Goal: Information Seeking & Learning: Learn about a topic

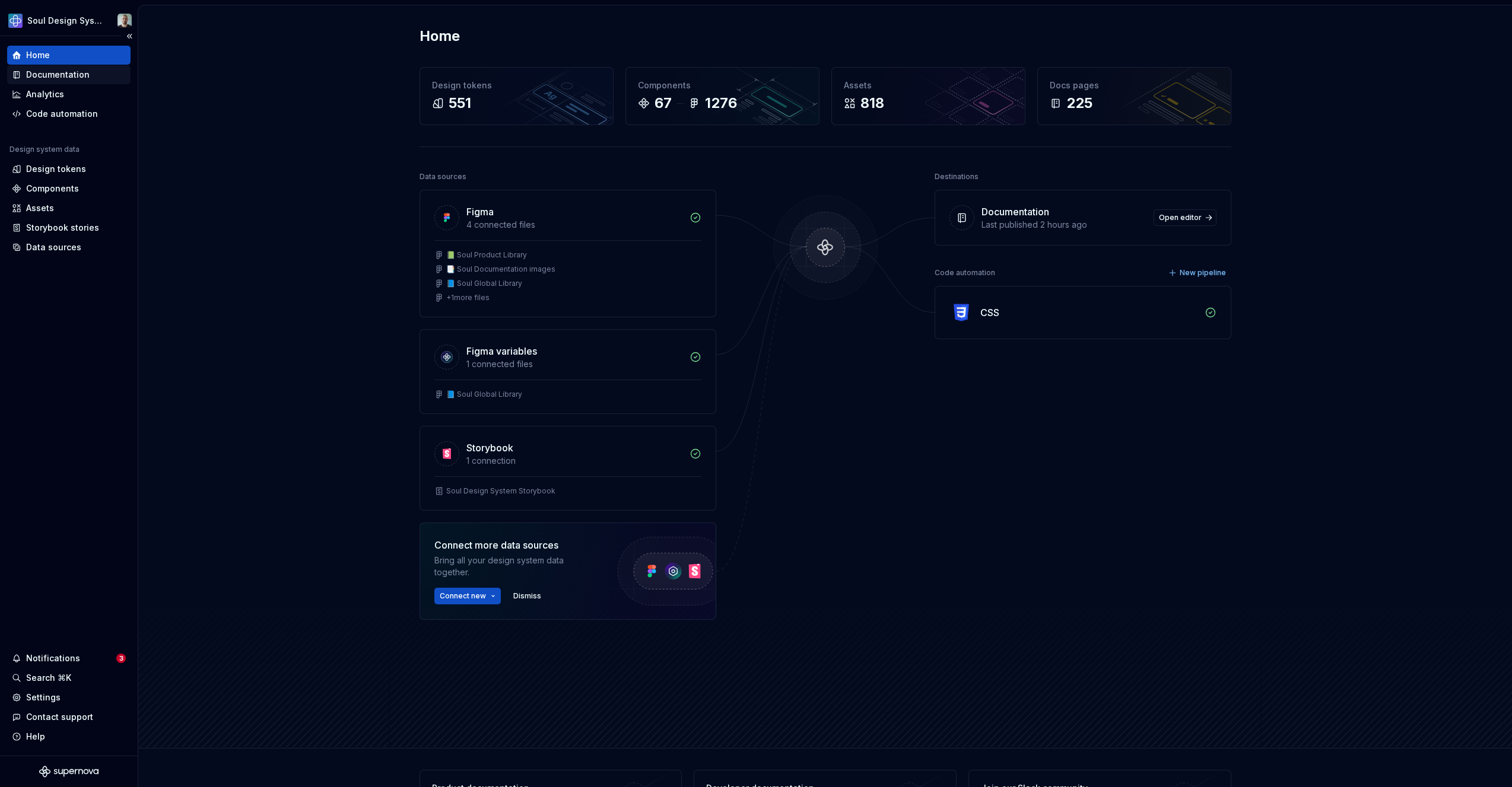
click at [60, 76] on div "Documentation" at bounding box center [58, 74] width 64 height 12
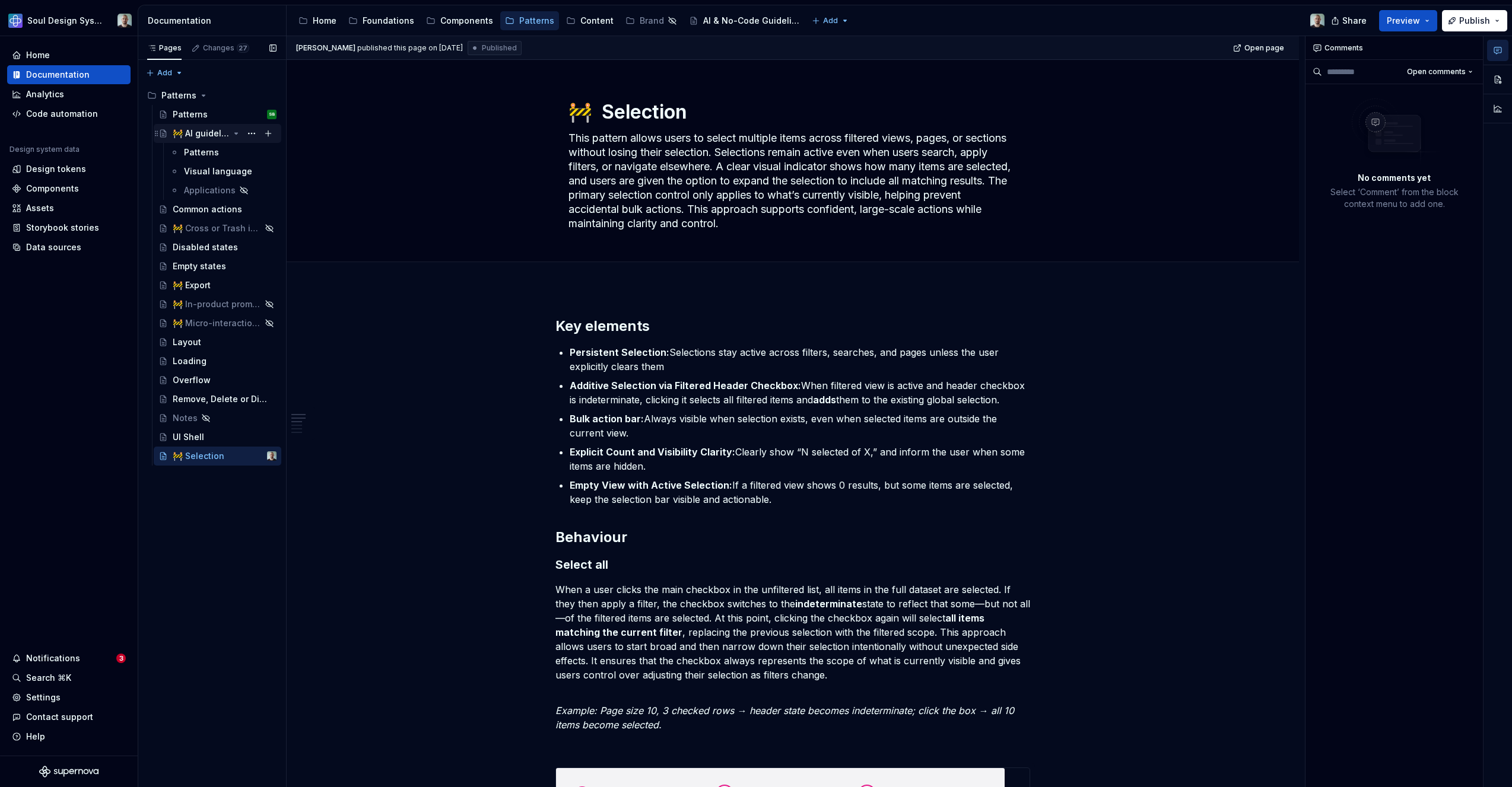
click at [214, 131] on div "🚧 AI guidelines" at bounding box center [201, 134] width 57 height 12
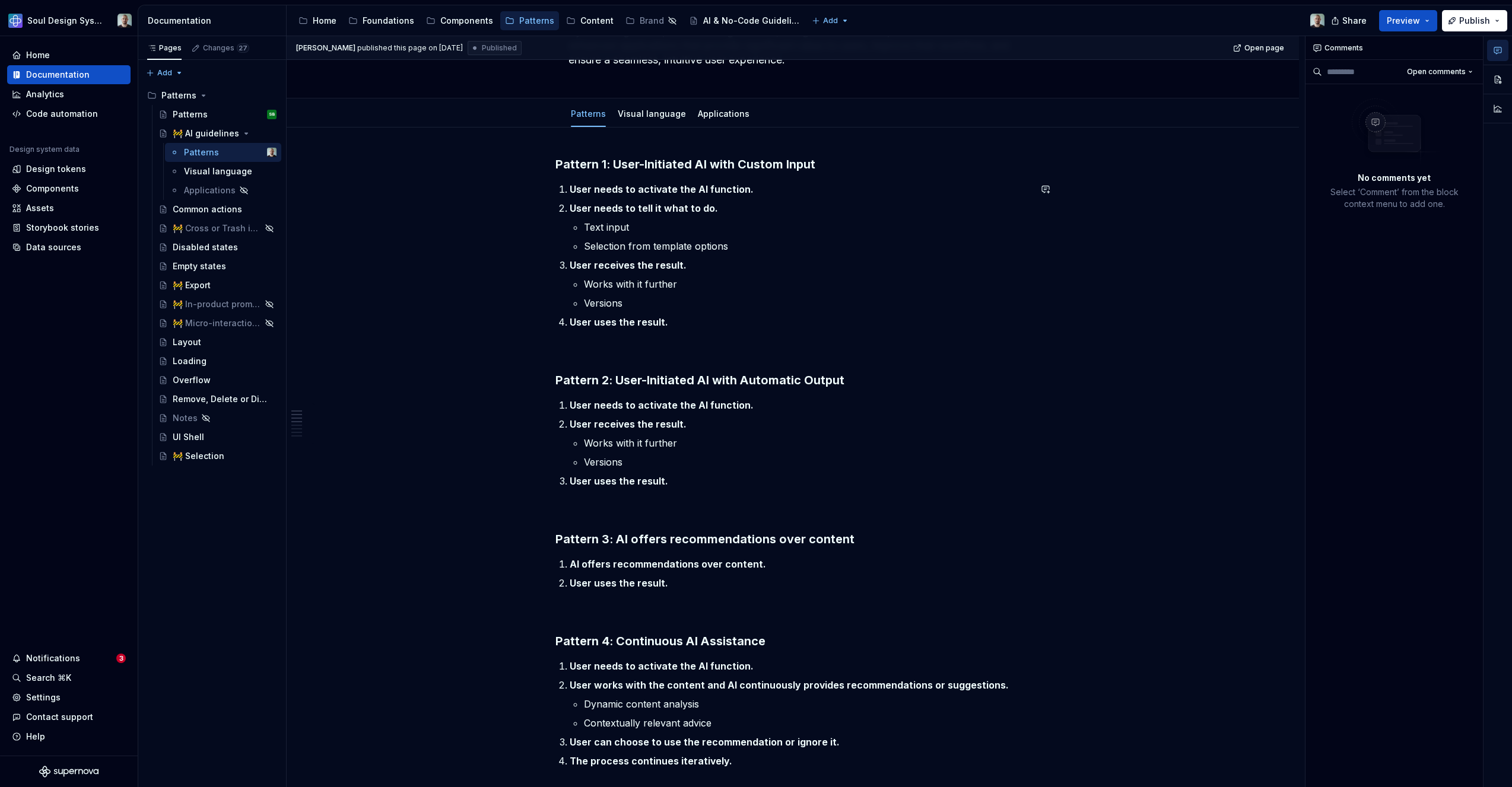
scroll to position [131, 0]
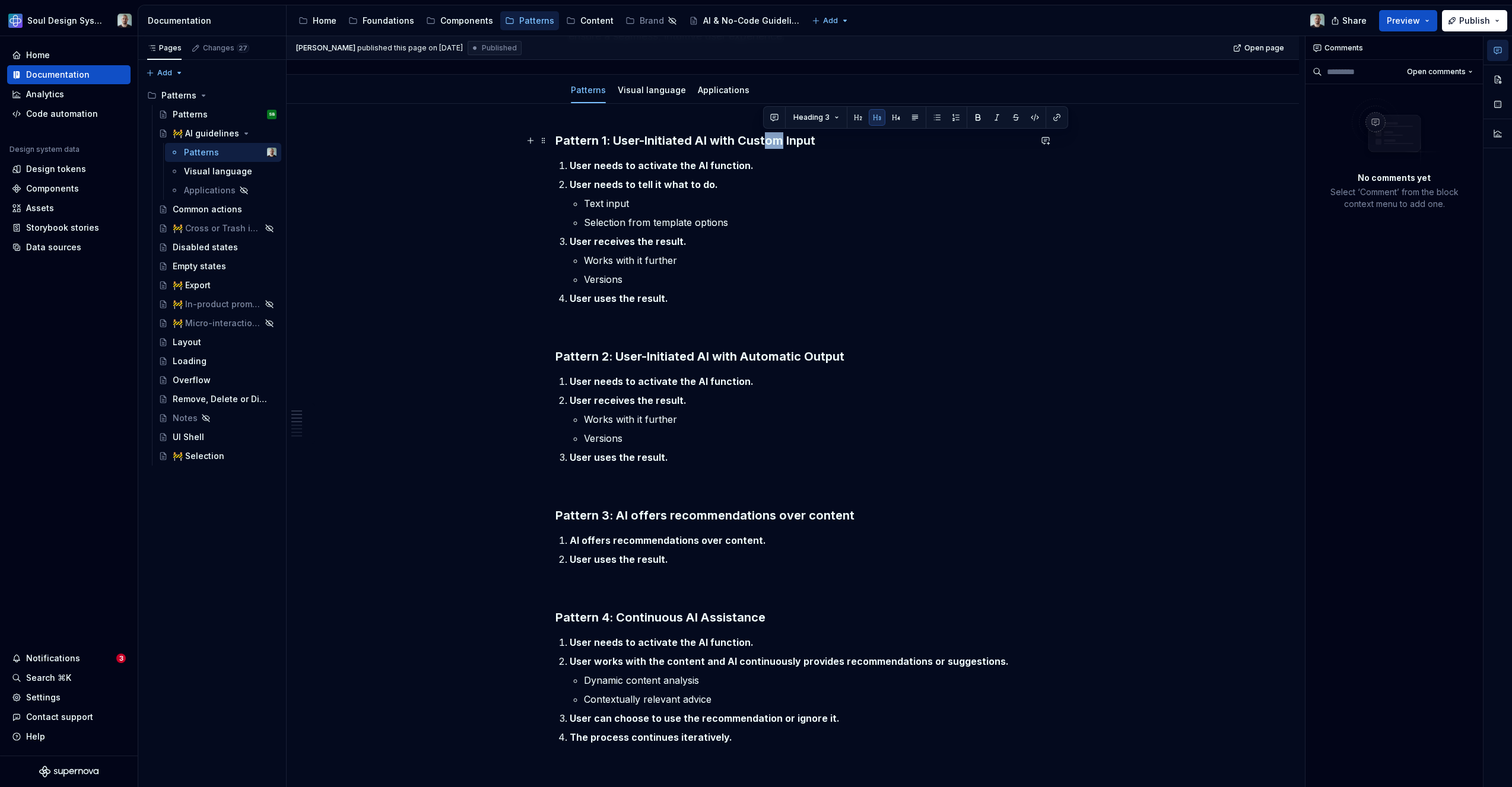
drag, startPoint x: 764, startPoint y: 138, endPoint x: 780, endPoint y: 138, distance: 16.0
click at [780, 138] on h3 "Pattern 1: User-Initiated AI with Custom Input" at bounding box center [793, 140] width 475 height 17
click at [768, 356] on h3 "Pattern 2: User-Initiated AI with Automatic Output" at bounding box center [793, 356] width 475 height 17
drag, startPoint x: 617, startPoint y: 142, endPoint x: 765, endPoint y: 137, distance: 148.1
click at [760, 135] on h3 "Pattern 1: User-Initiated AI with Custom Input" at bounding box center [793, 140] width 475 height 17
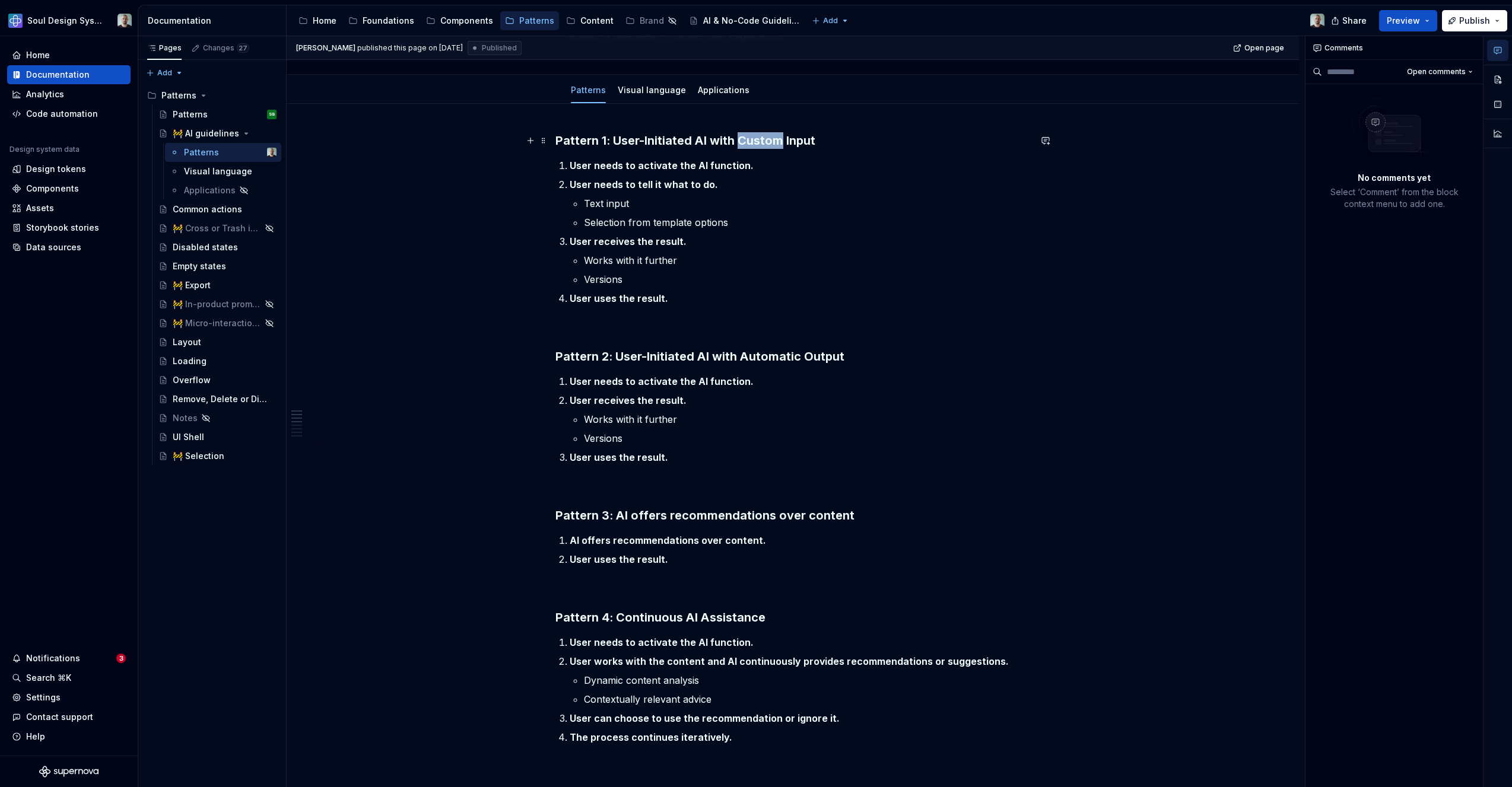
drag, startPoint x: 736, startPoint y: 138, endPoint x: 778, endPoint y: 143, distance: 42.3
click at [778, 143] on h3 "Pattern 1: User-Initiated AI with Custom Input" at bounding box center [793, 140] width 475 height 17
click at [684, 195] on li "User needs to tell it what to do. Text input Selection from template options" at bounding box center [800, 203] width 461 height 53
drag, startPoint x: 581, startPoint y: 208, endPoint x: 588, endPoint y: 210, distance: 7.3
click at [588, 210] on li "User needs to tell it what to do. Text input Selection from template options" at bounding box center [800, 203] width 461 height 53
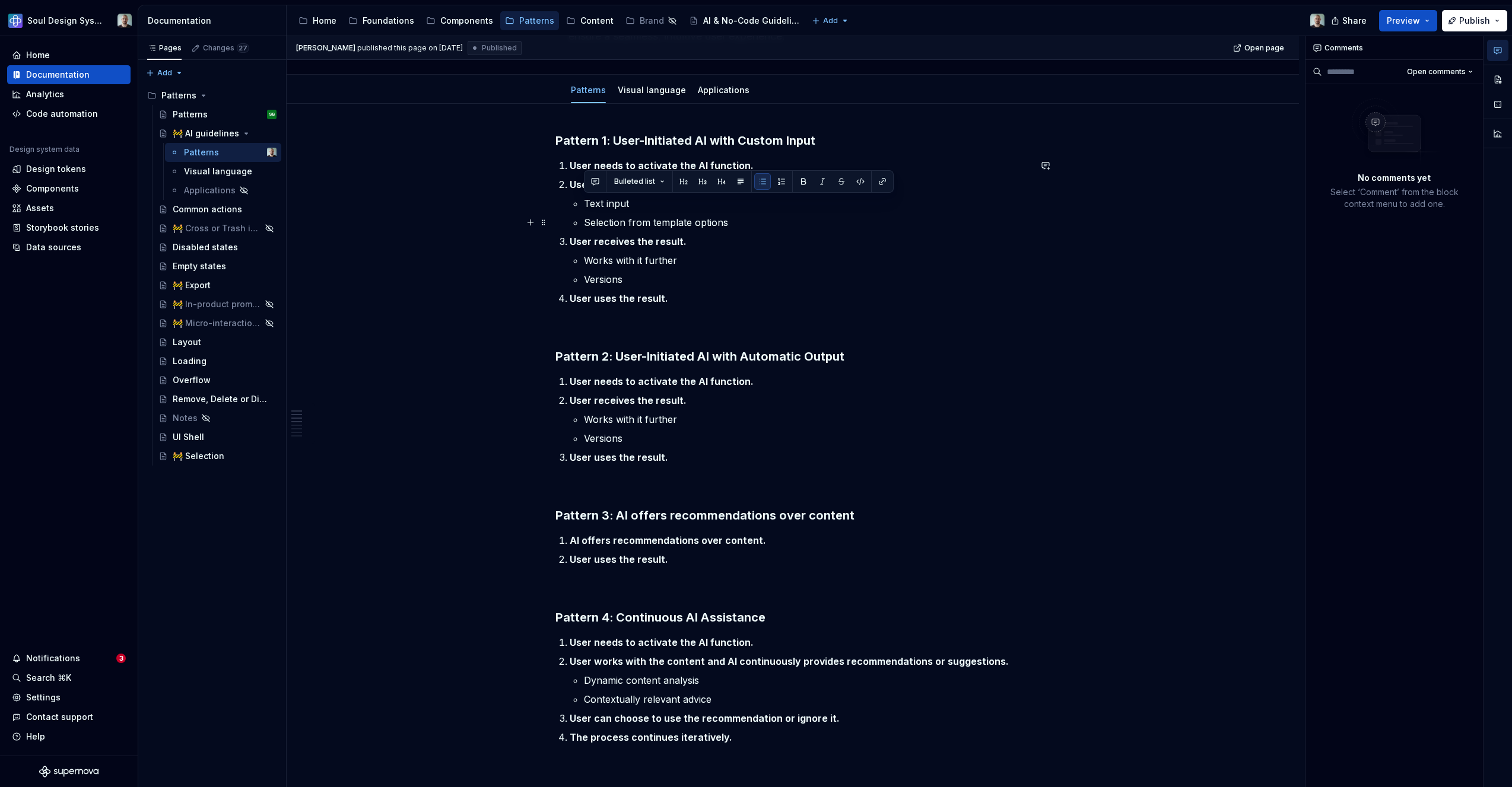
click at [615, 228] on p "Selection from template options" at bounding box center [807, 222] width 447 height 14
drag, startPoint x: 614, startPoint y: 249, endPoint x: 625, endPoint y: 250, distance: 11.0
click at [625, 249] on li "User receives the result. Works with it further Versions" at bounding box center [800, 260] width 461 height 53
click at [618, 276] on p "Versions" at bounding box center [807, 279] width 447 height 14
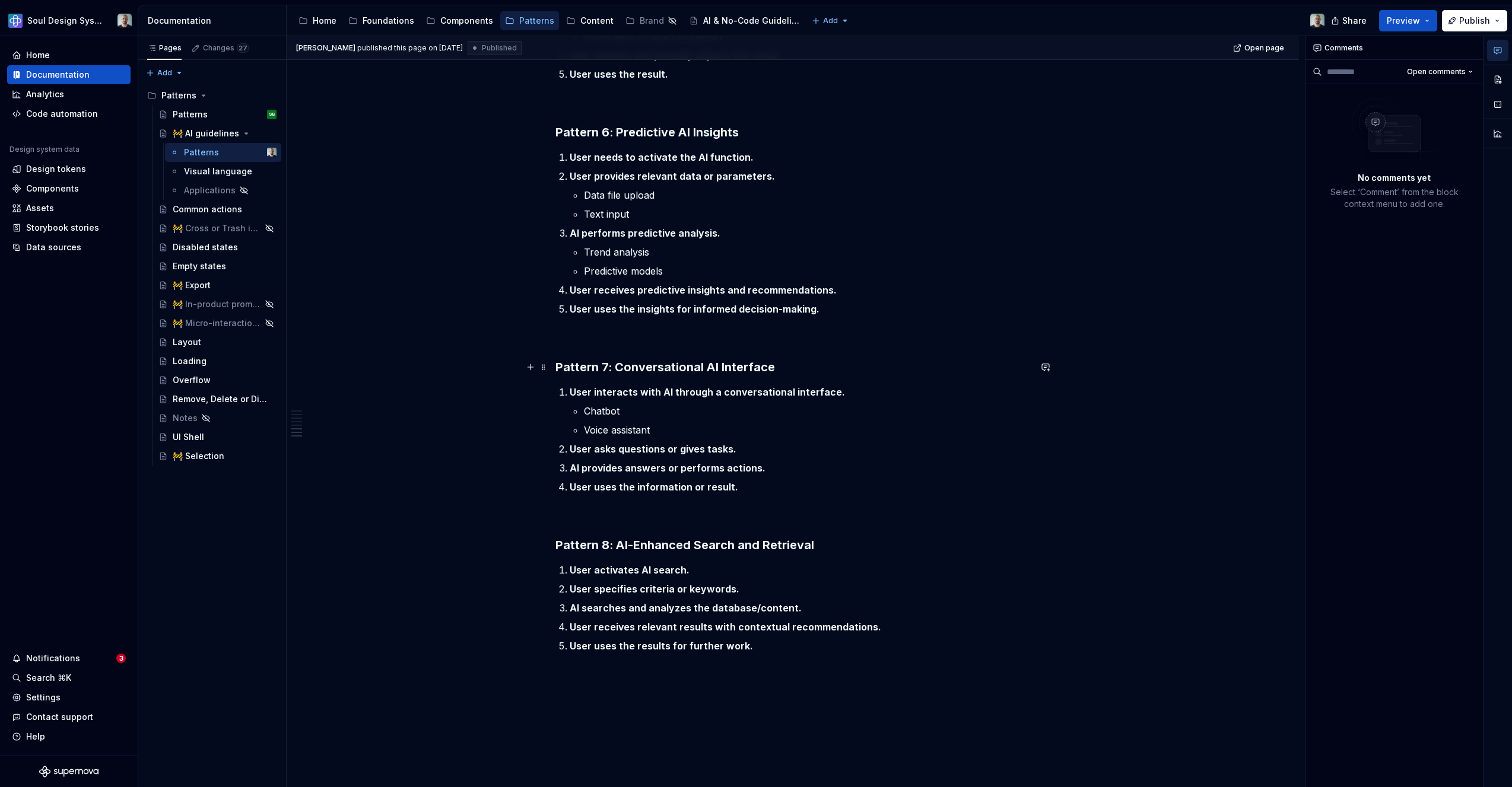
scroll to position [1021, 0]
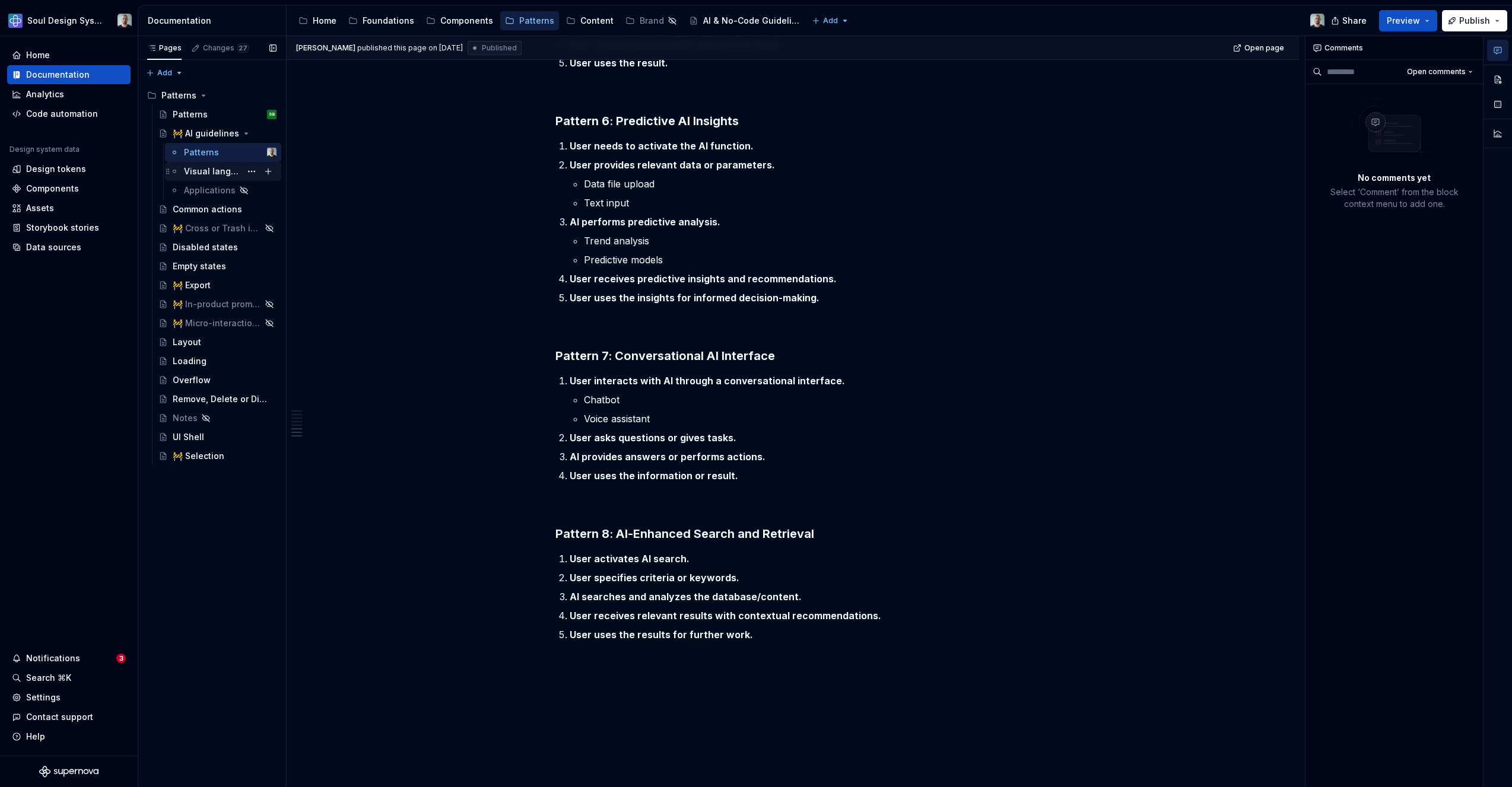
click at [228, 174] on div "Visual language" at bounding box center [211, 172] width 57 height 12
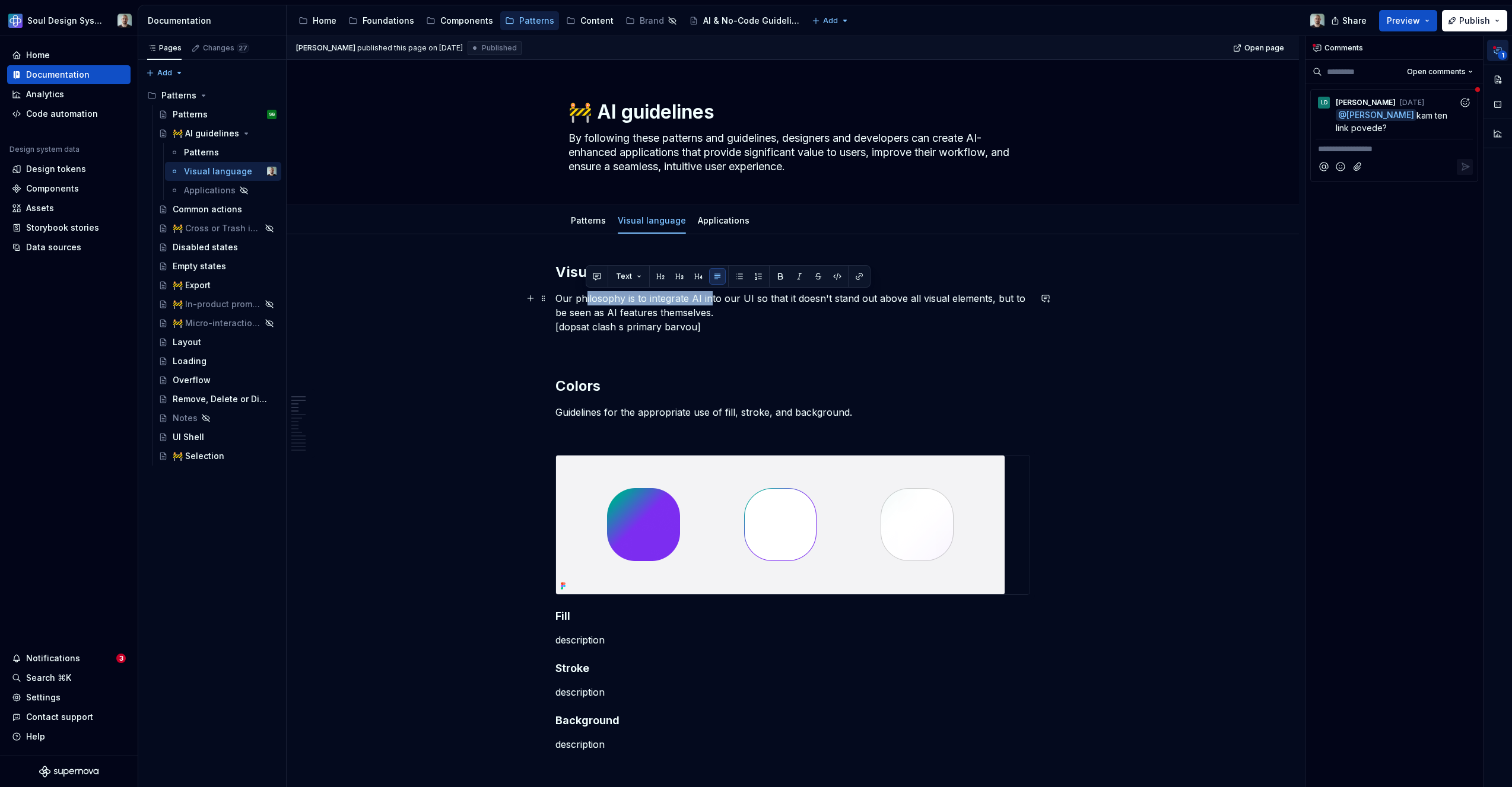
drag, startPoint x: 586, startPoint y: 301, endPoint x: 715, endPoint y: 300, distance: 129.0
click at [713, 300] on p "Our philosophy is to integrate AI into our UI so that it doesn't stand out abov…" at bounding box center [793, 313] width 475 height 43
click at [747, 302] on p "Our philosophy is to integrate AI into our UI so that it doesn't stand out abov…" at bounding box center [793, 313] width 475 height 43
drag, startPoint x: 555, startPoint y: 296, endPoint x: 802, endPoint y: 316, distance: 247.8
click at [802, 316] on p "Our philosophy is to integrate AI into our UI so that it doesn't stand out abov…" at bounding box center [793, 313] width 475 height 43
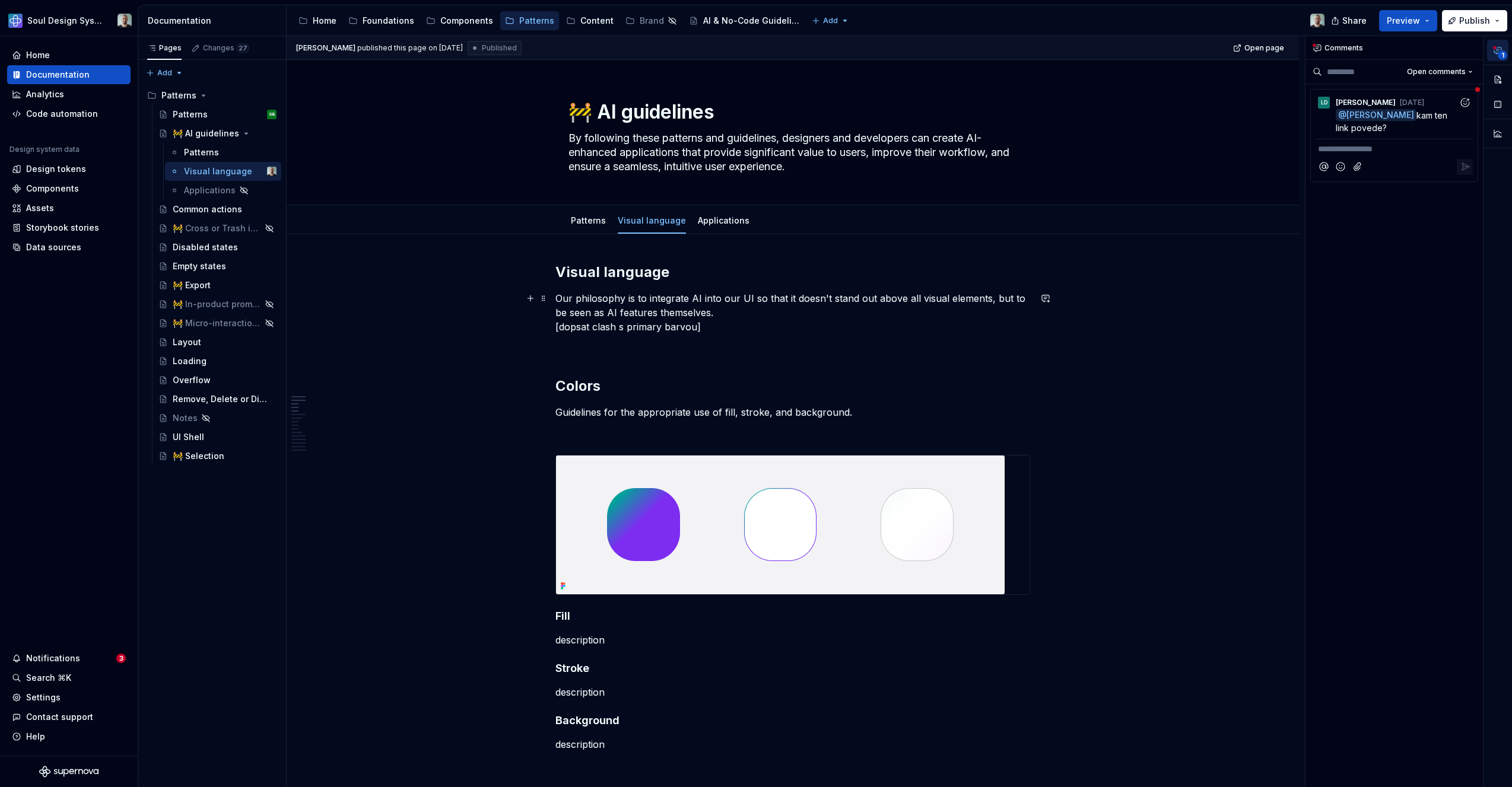
click at [705, 333] on p "Our philosophy is to integrate AI into our UI so that it doesn't stand out abov…" at bounding box center [793, 313] width 475 height 43
drag, startPoint x: 705, startPoint y: 328, endPoint x: 627, endPoint y: 327, distance: 78.0
click at [627, 327] on p "Our philosophy is to integrate AI into our UI so that it doesn't stand out abov…" at bounding box center [793, 313] width 475 height 43
click at [558, 311] on p "Our philosophy is to integrate AI into our UI so that it doesn't stand out abov…" at bounding box center [793, 313] width 475 height 43
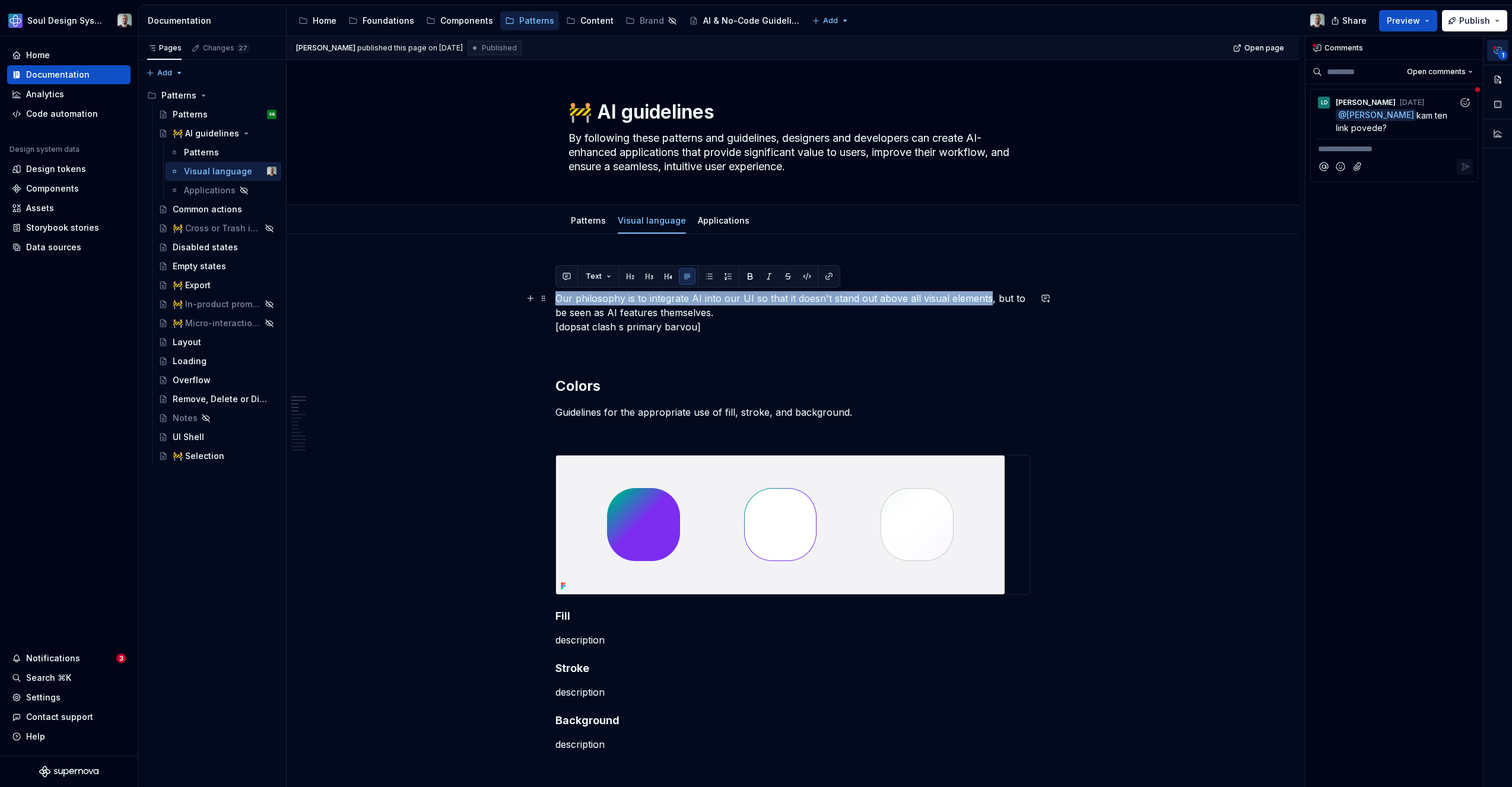
drag, startPoint x: 555, startPoint y: 298, endPoint x: 984, endPoint y: 296, distance: 429.0
click at [984, 296] on p "Our philosophy is to integrate AI into our UI so that it doesn't stand out abov…" at bounding box center [793, 313] width 475 height 43
click at [1003, 297] on p "Our philosophy is to integrate AI into our UI so that it doesn't stand out abov…" at bounding box center [793, 313] width 475 height 43
drag, startPoint x: 720, startPoint y: 311, endPoint x: 574, endPoint y: 302, distance: 146.3
click at [558, 293] on p "Our philosophy is to integrate AI into our UI so that it doesn't stand out abov…" at bounding box center [793, 313] width 475 height 43
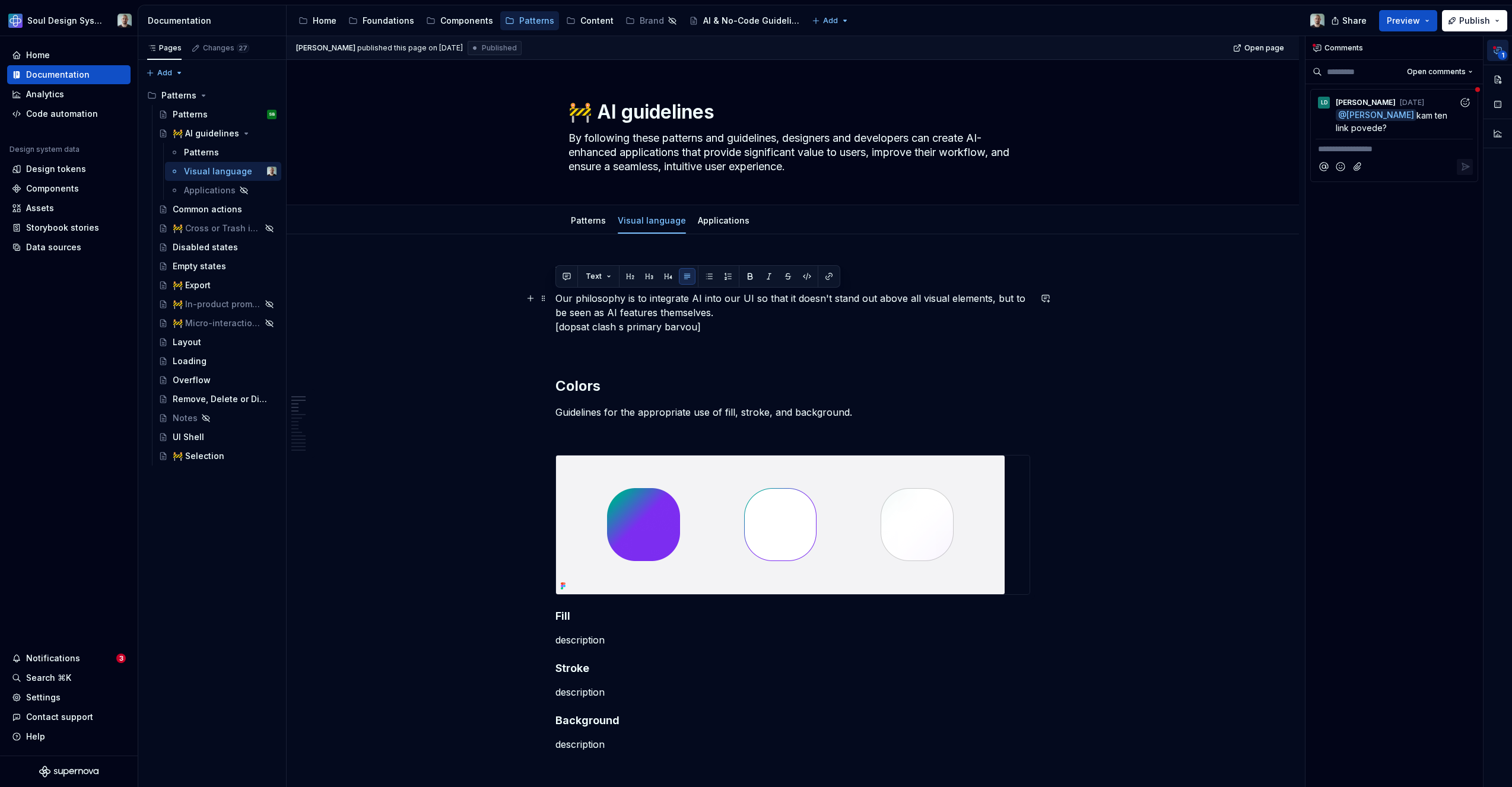
click at [581, 310] on p "Our philosophy is to integrate AI into our UI so that it doesn't stand out abov…" at bounding box center [793, 313] width 475 height 43
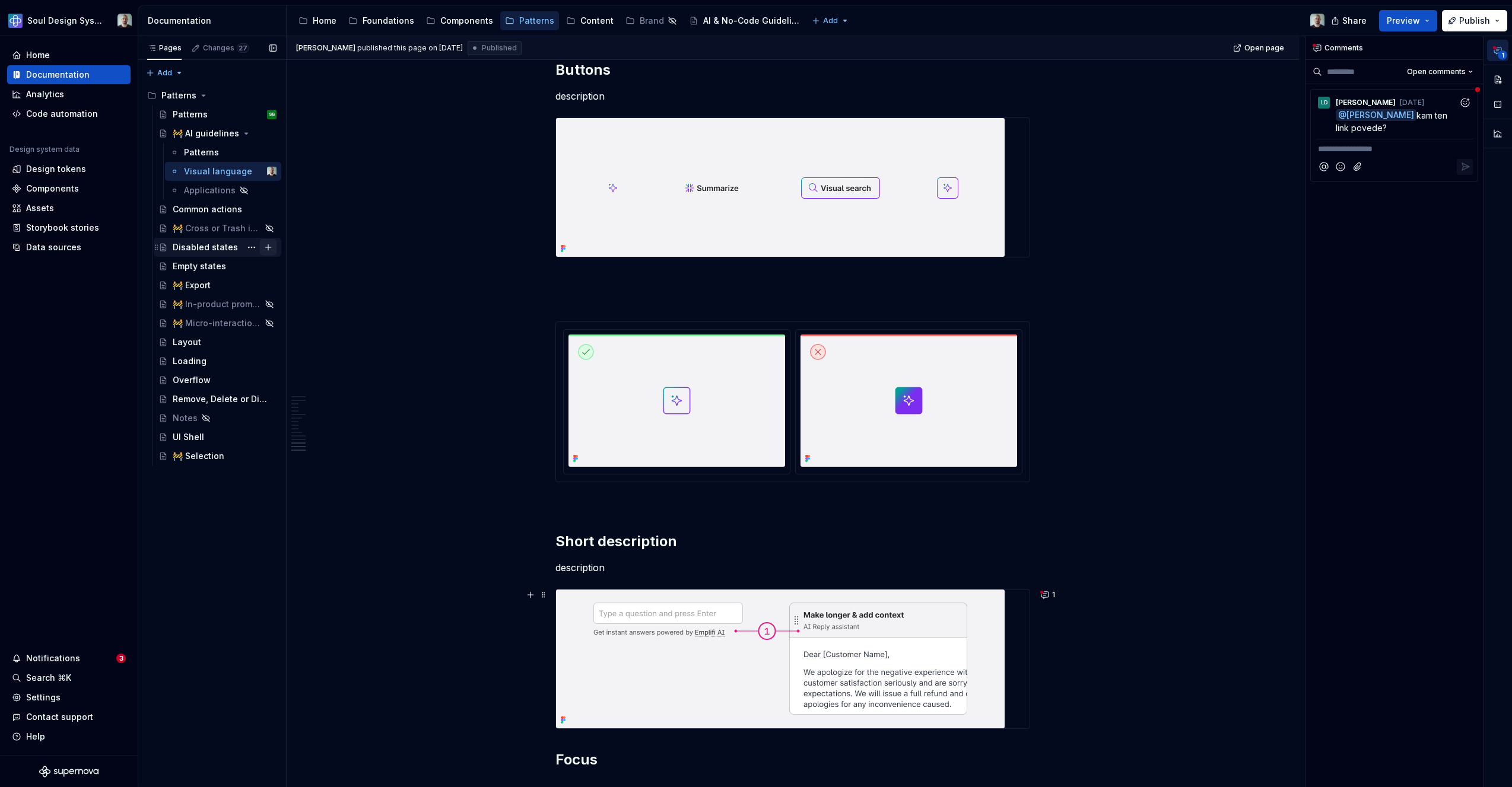
scroll to position [1667, 0]
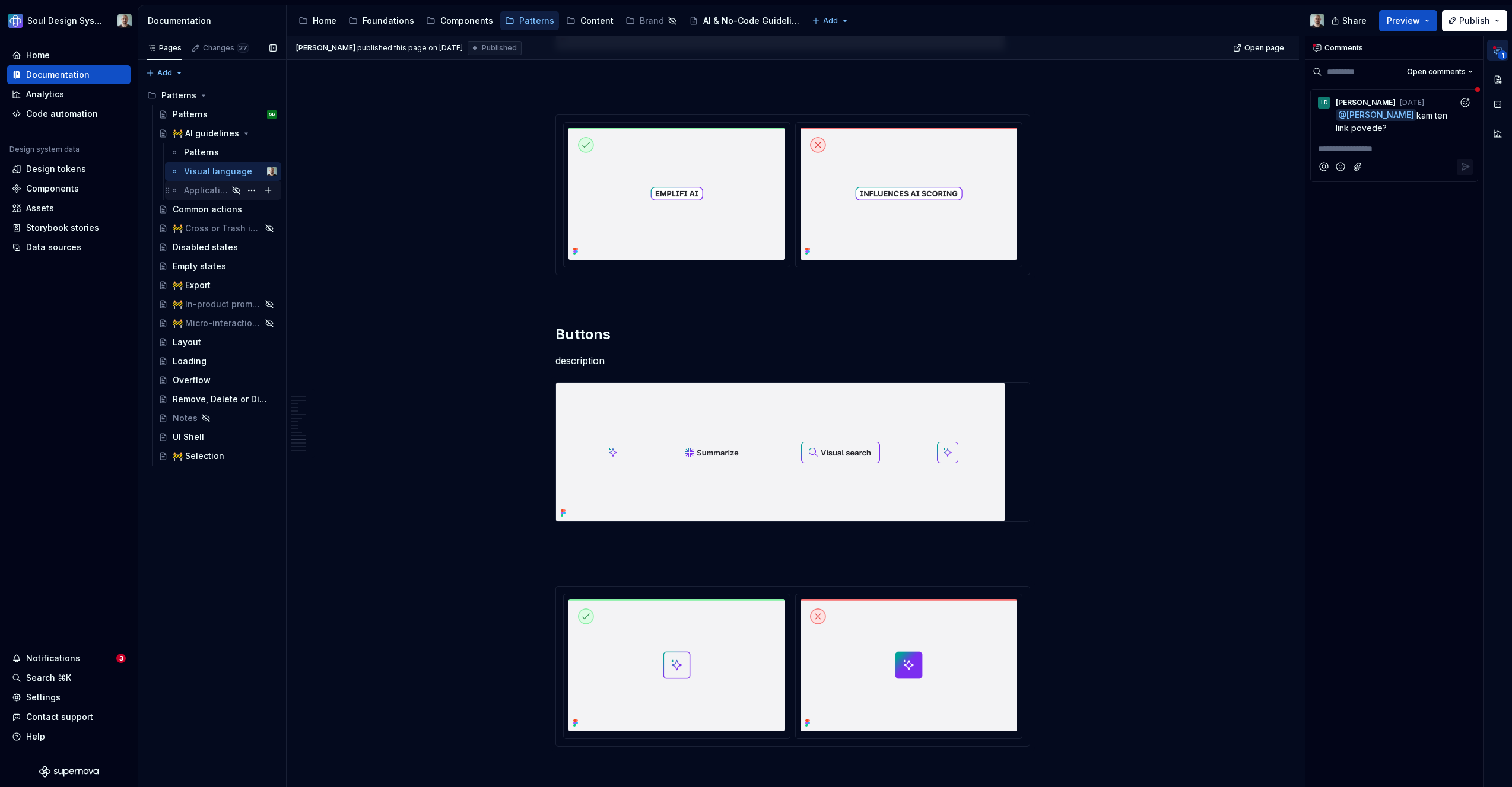
click at [218, 186] on div "Applications" at bounding box center [206, 191] width 44 height 12
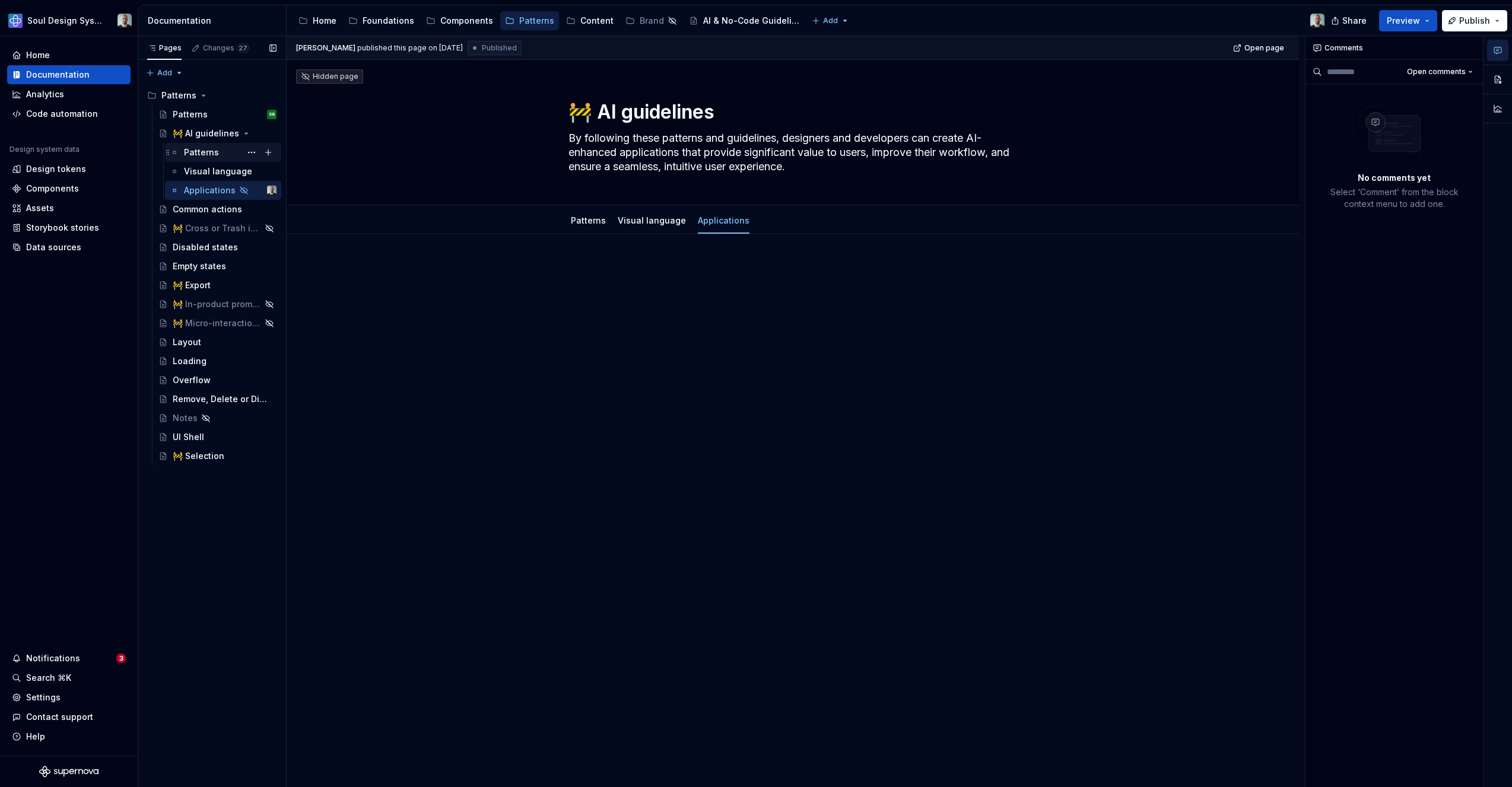
click at [206, 151] on div "Patterns" at bounding box center [201, 153] width 35 height 12
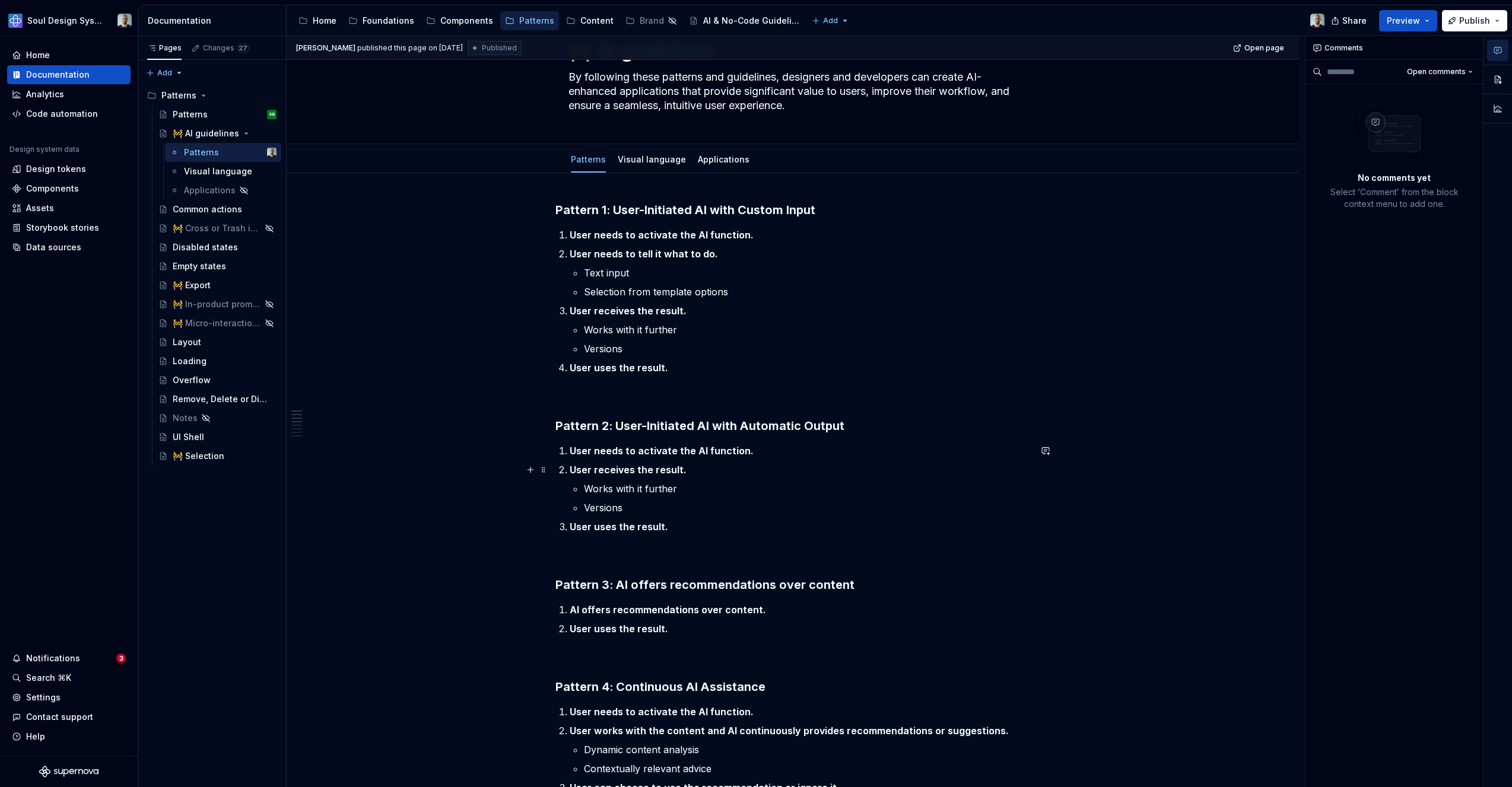
scroll to position [120, 0]
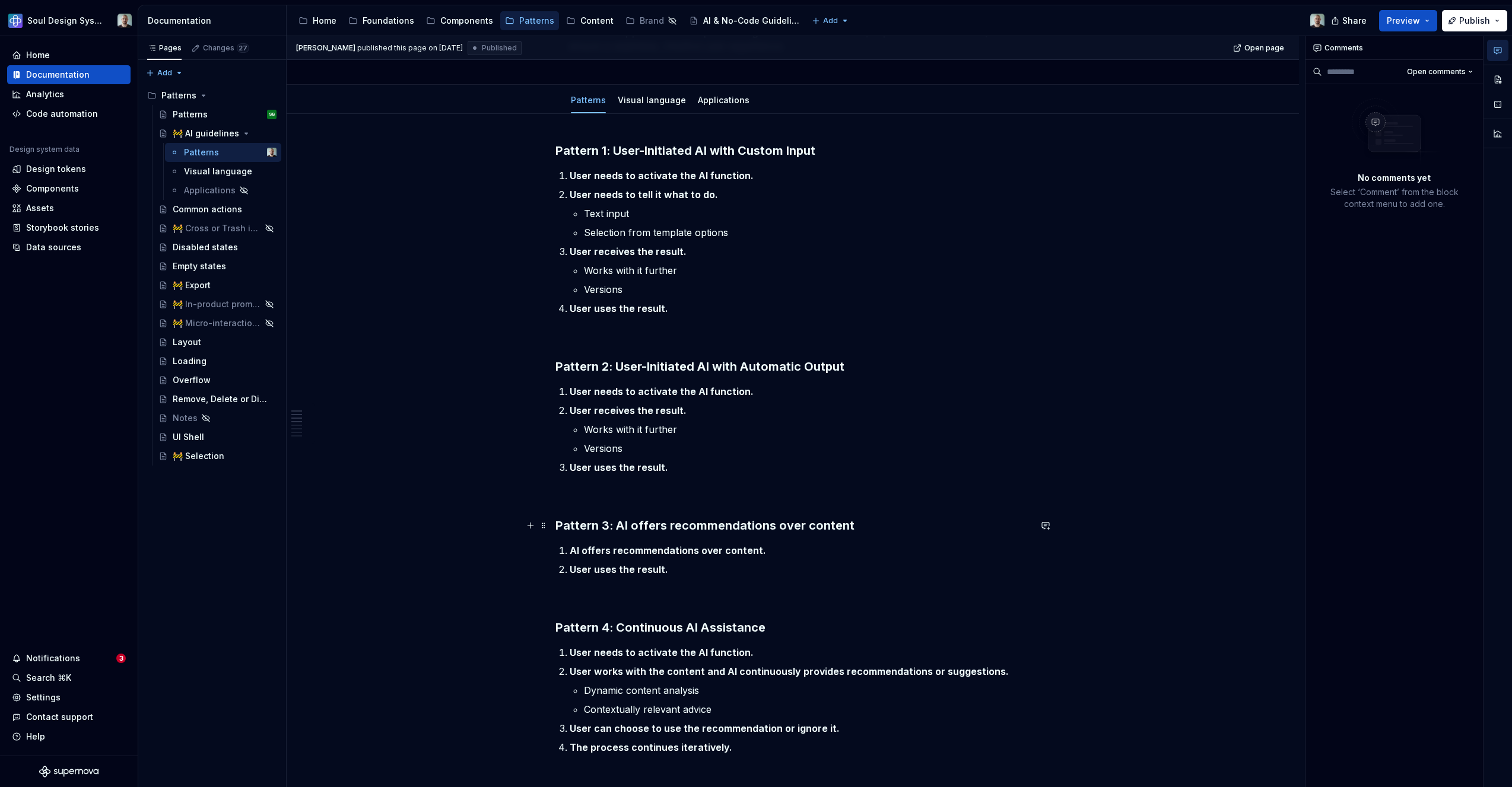
click at [782, 519] on h3 "Pattern 3: AI offers recommendations over content" at bounding box center [793, 525] width 475 height 17
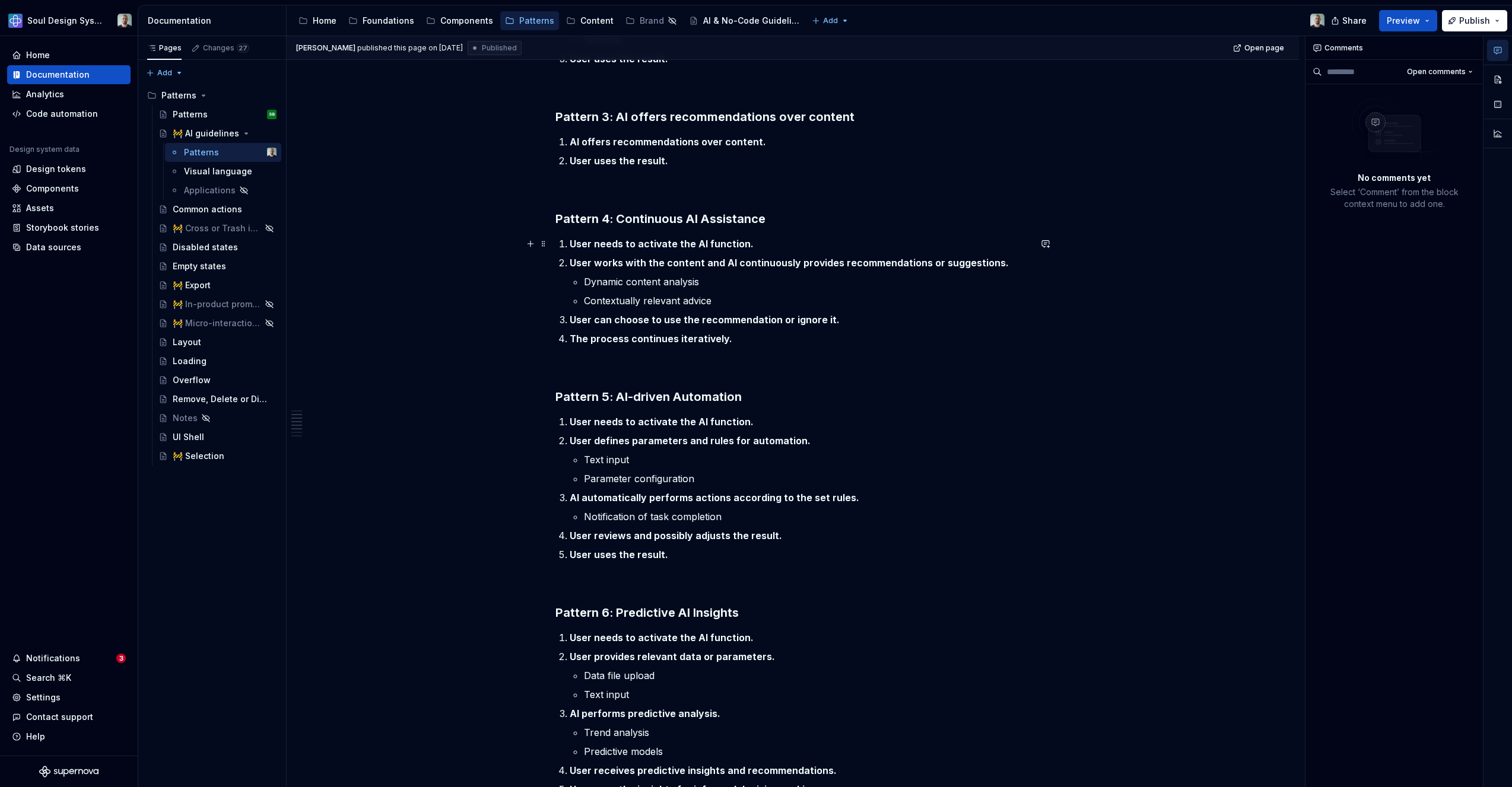
scroll to position [565, 0]
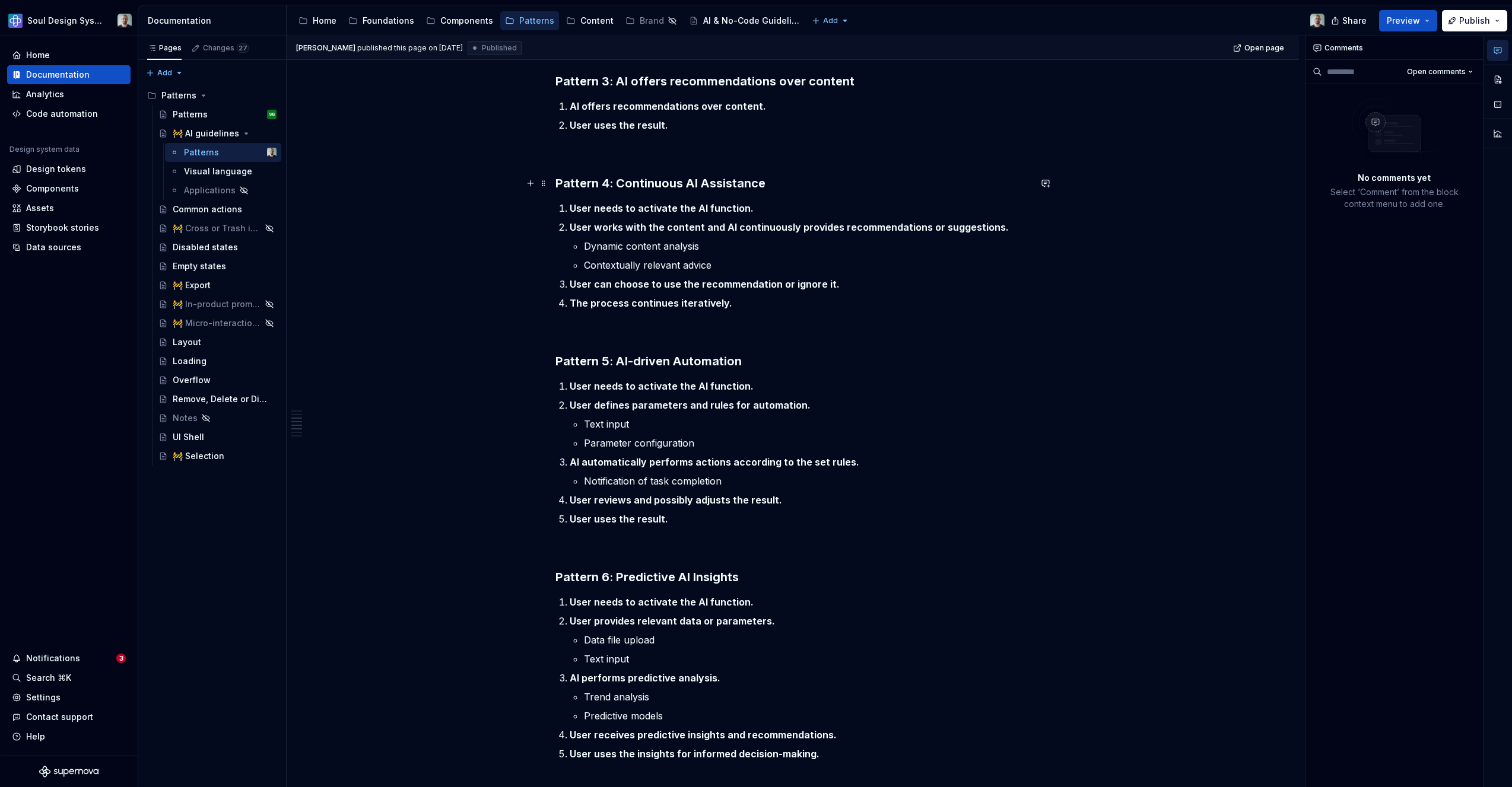
click at [613, 184] on h3 "Pattern 4: Continuous AI Assistance" at bounding box center [793, 183] width 475 height 17
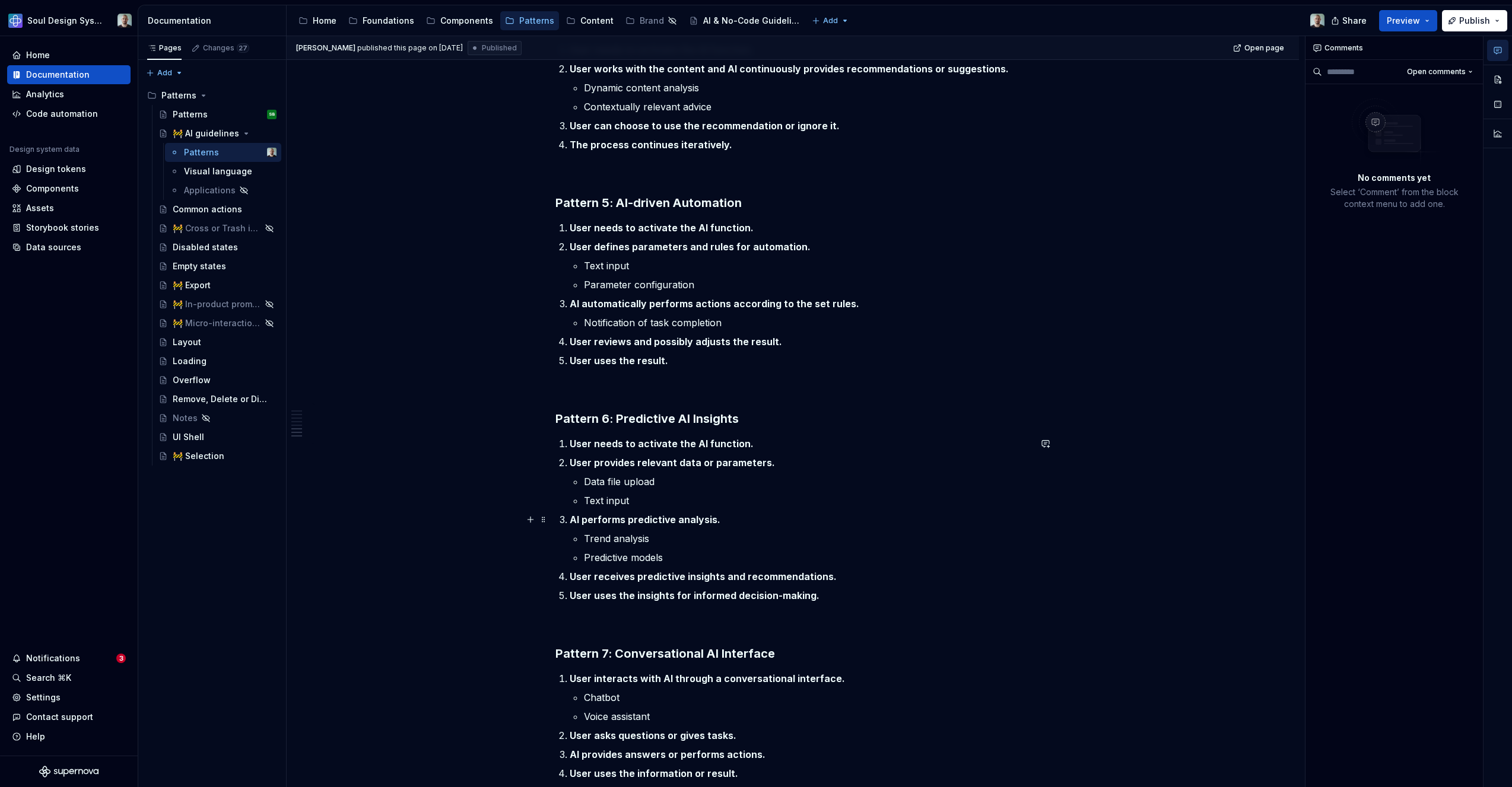
scroll to position [945, 0]
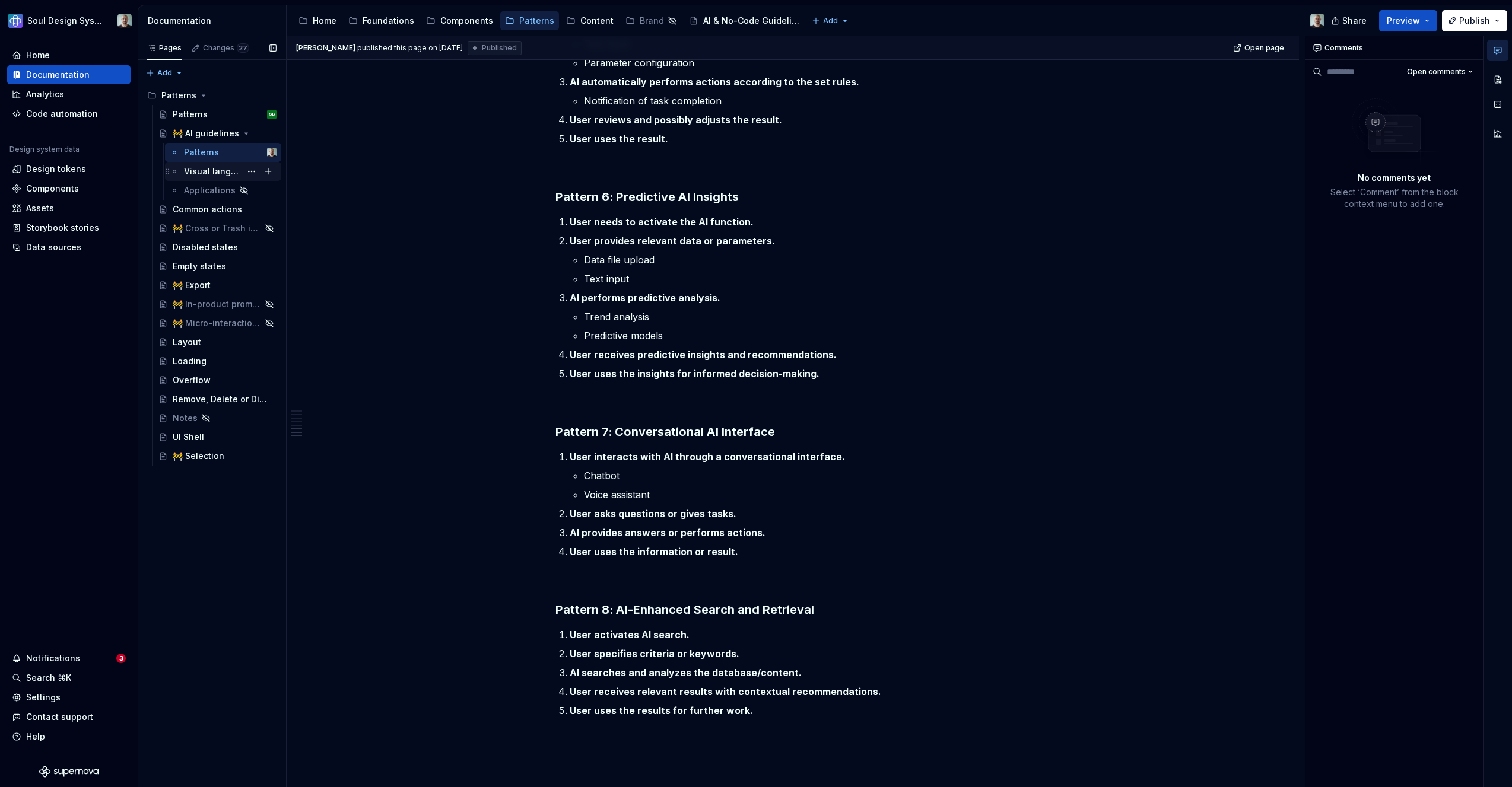
click at [235, 166] on div "Visual language" at bounding box center [211, 172] width 57 height 12
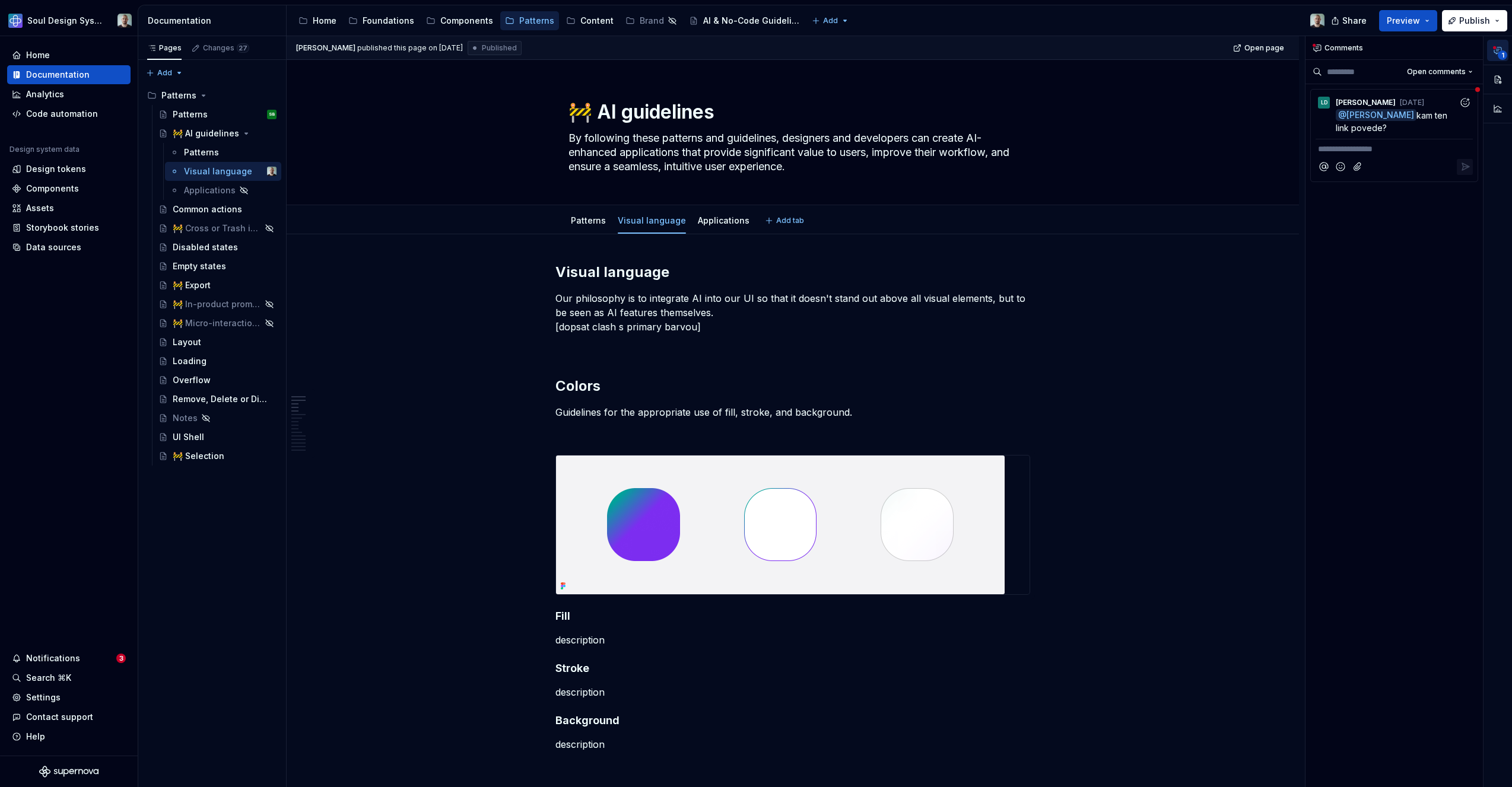
type textarea "*"
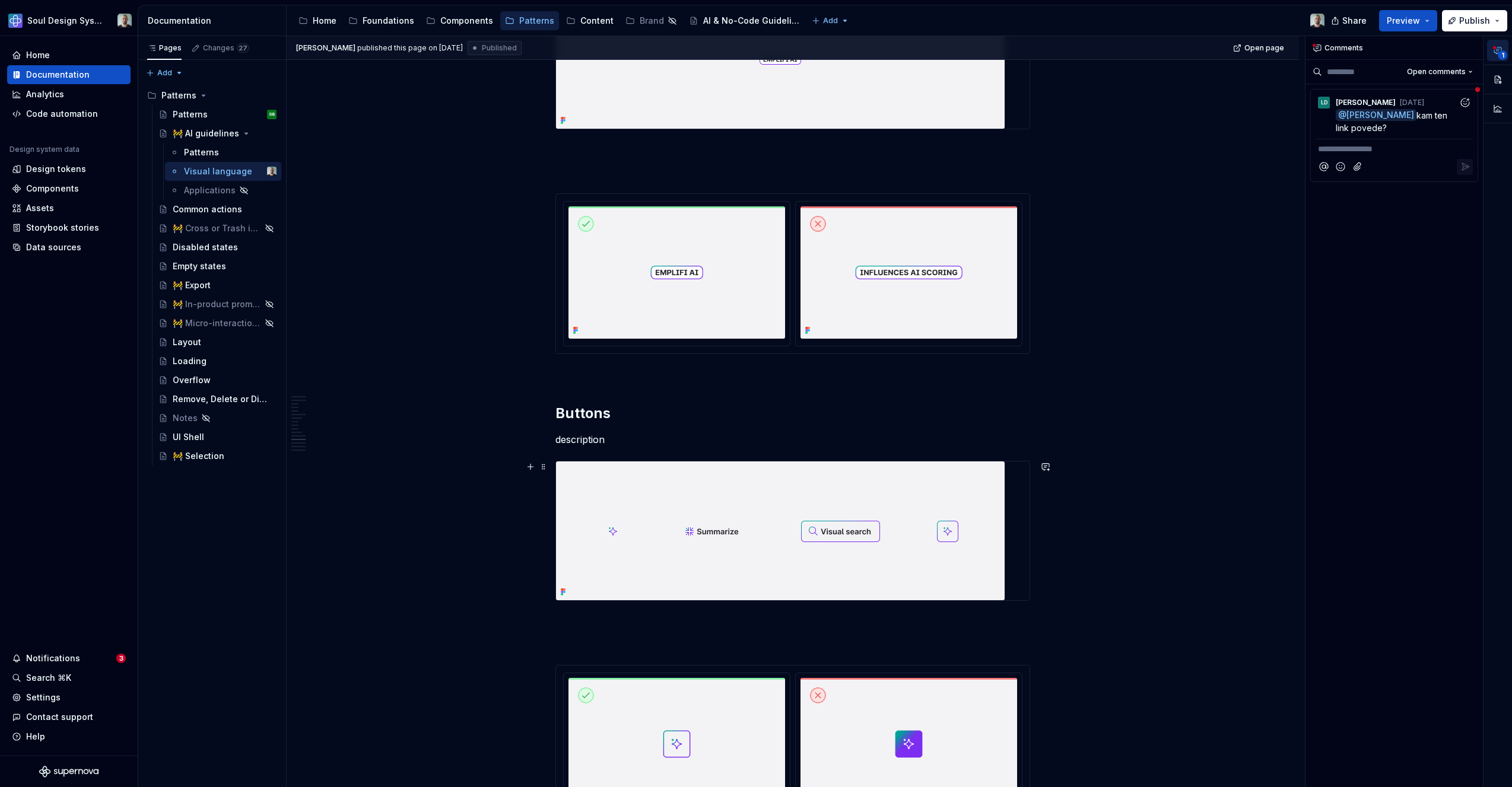
scroll to position [1633, 0]
